Goal: Find specific page/section: Find specific page/section

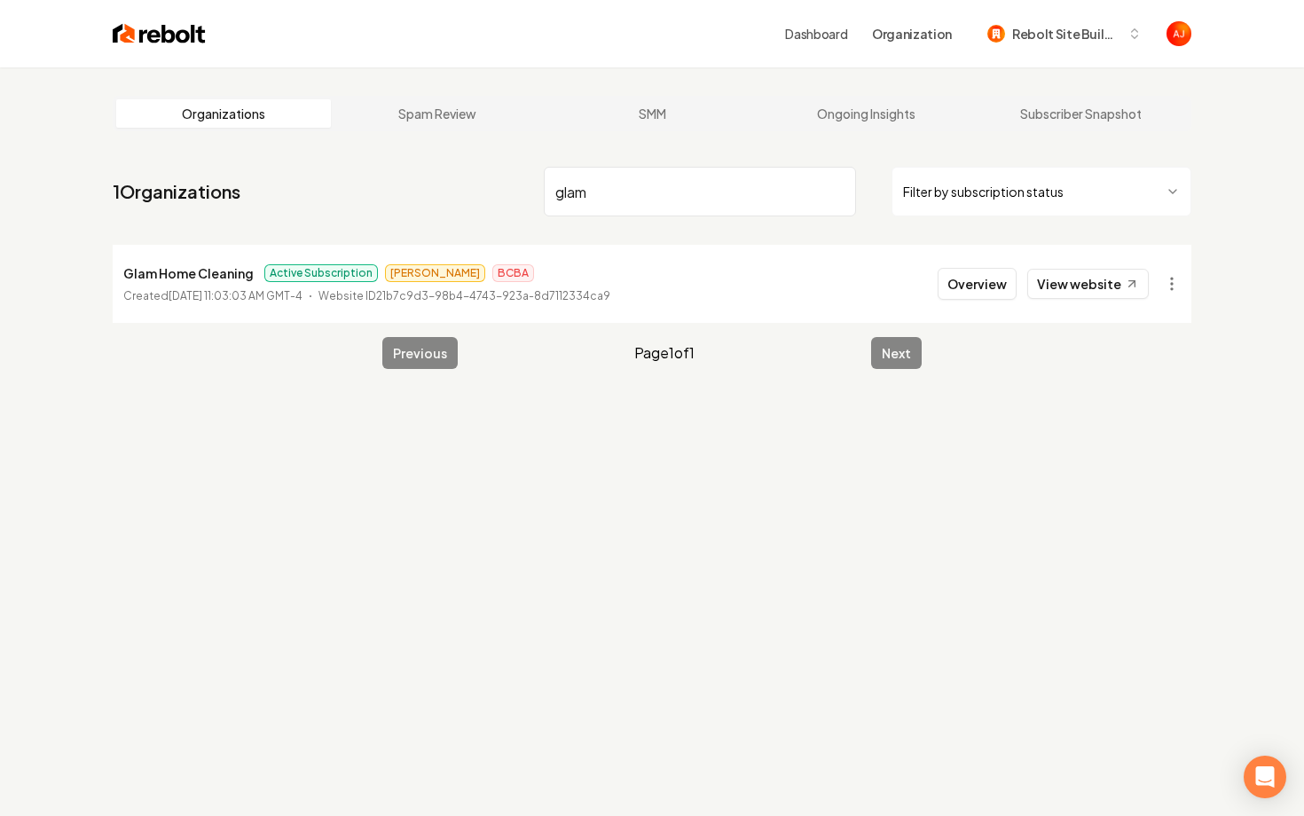
drag, startPoint x: 483, startPoint y: 193, endPoint x: 413, endPoint y: 185, distance: 70.7
click at [413, 185] on nav "1 Organizations glam Filter by subscription status" at bounding box center [652, 199] width 1079 height 78
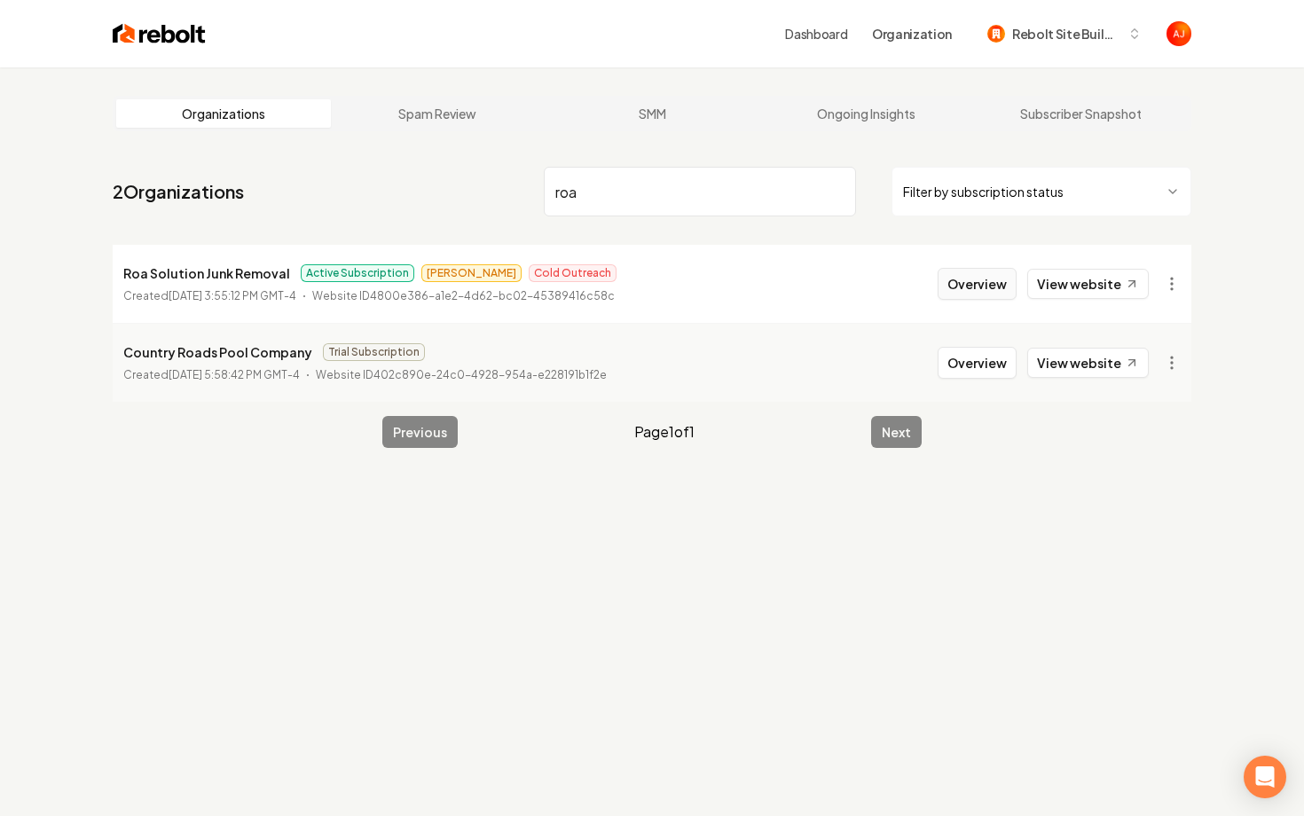
type input "roa"
click at [966, 297] on button "Overview" at bounding box center [977, 284] width 79 height 32
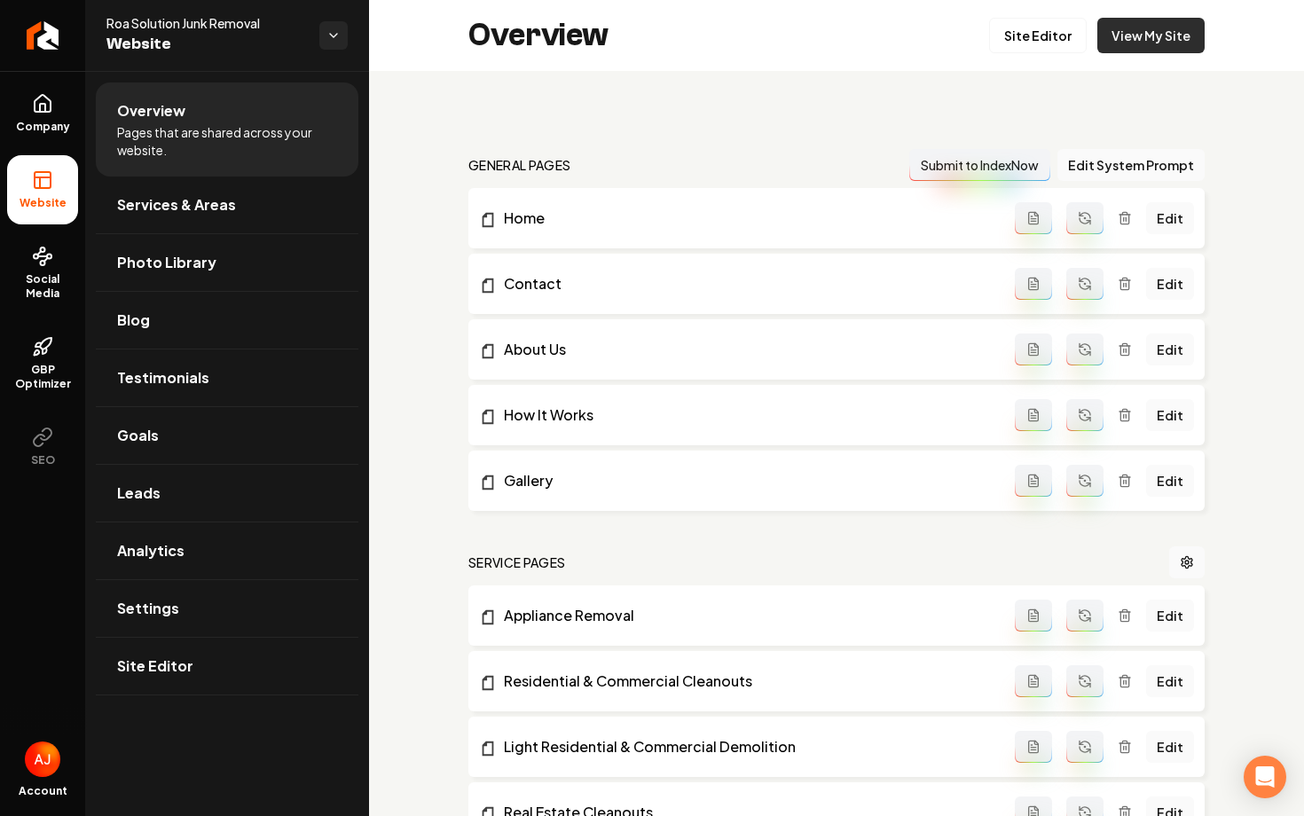
click at [1121, 28] on link "View My Site" at bounding box center [1151, 35] width 107 height 35
click at [1146, 43] on link "View My Site" at bounding box center [1151, 35] width 107 height 35
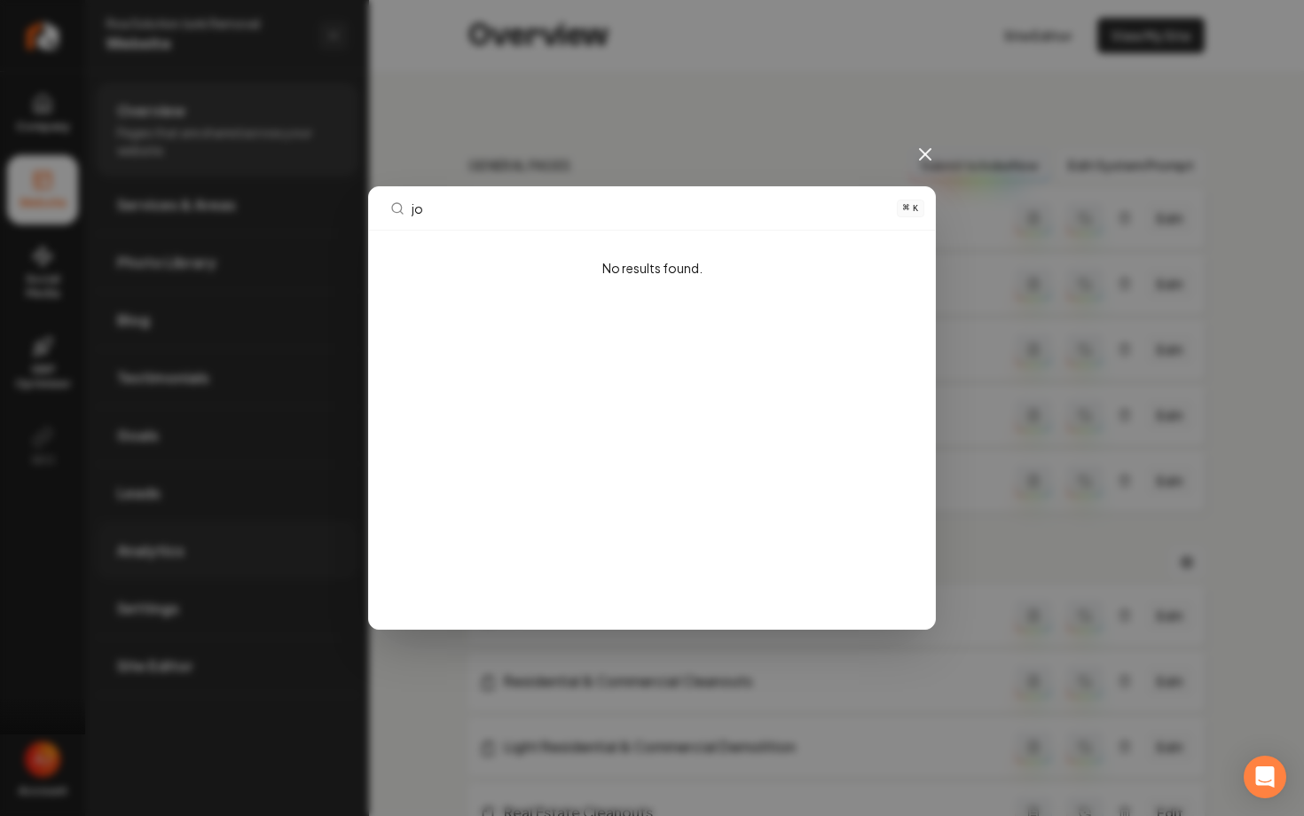
type input "j"
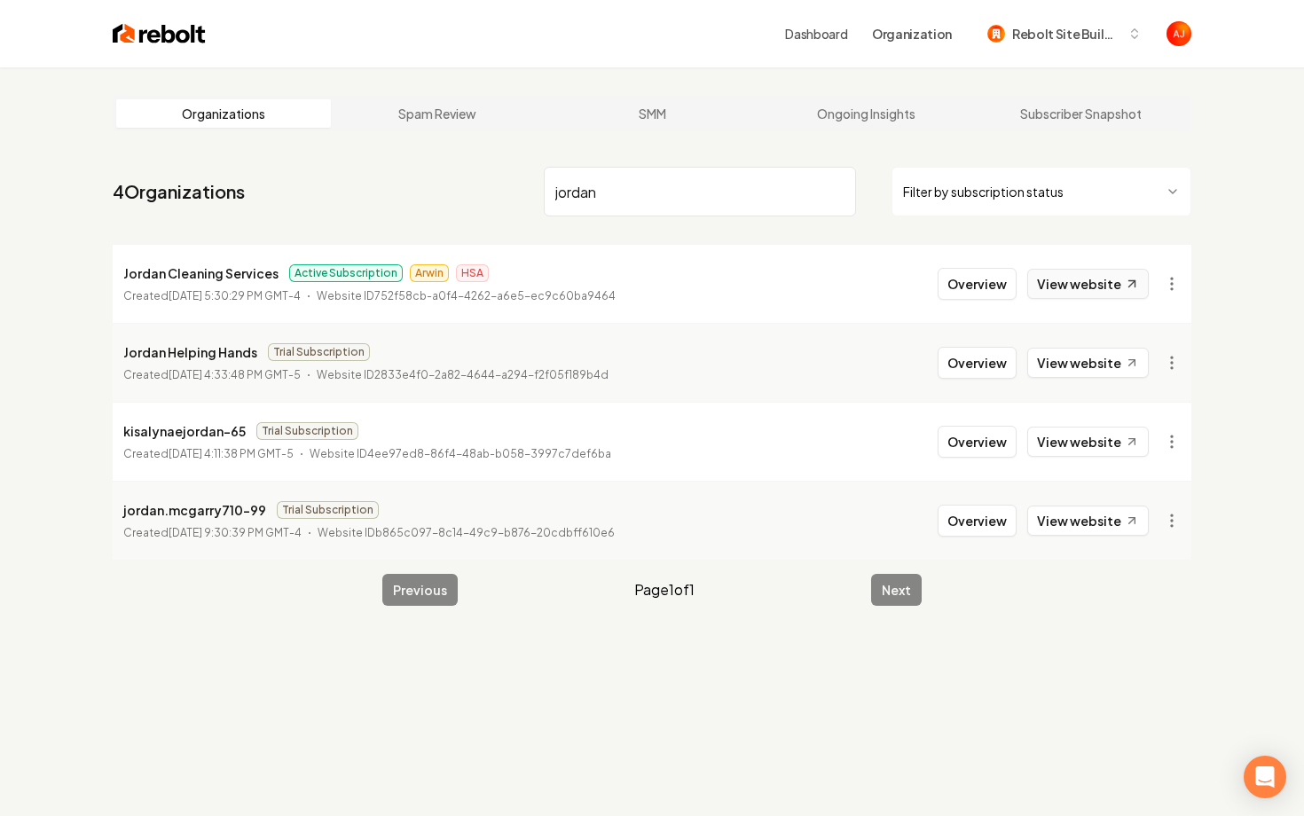
type input "jordan"
click at [1090, 285] on link "View website" at bounding box center [1089, 284] width 122 height 30
